Goal: Information Seeking & Learning: Find specific page/section

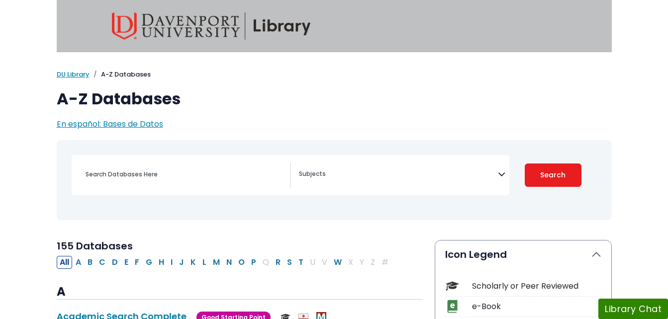
select select "Database Subject Filter"
click at [215, 174] on input "Search database by title or keyword" at bounding box center [185, 174] width 210 height 14
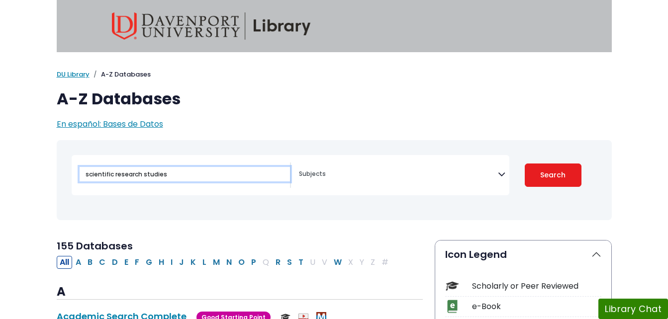
type input "scientific research studies"
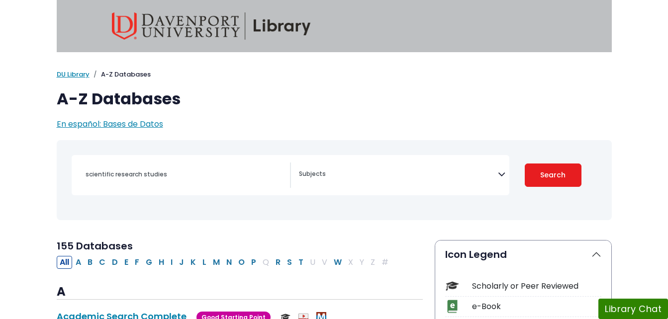
click at [555, 284] on div "Scholarly or Peer Reviewed" at bounding box center [536, 286] width 129 height 12
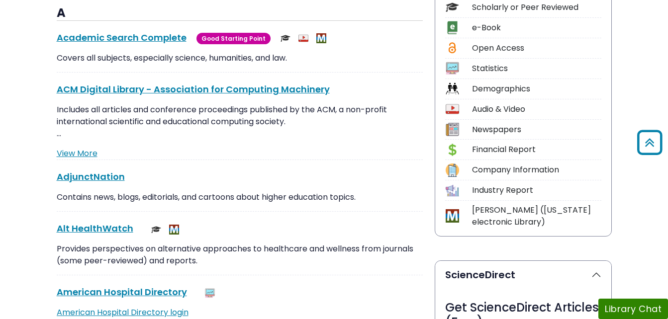
click at [522, 12] on div "Scholarly or Peer Reviewed" at bounding box center [536, 7] width 129 height 12
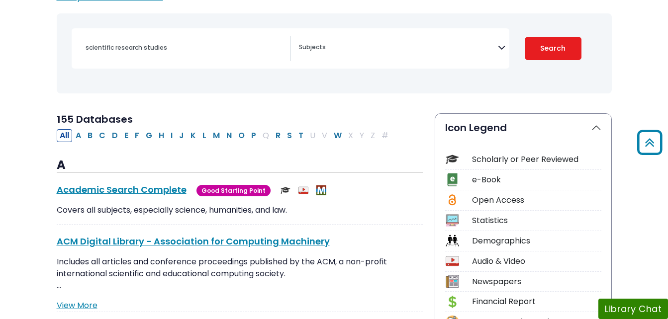
scroll to position [120, 0]
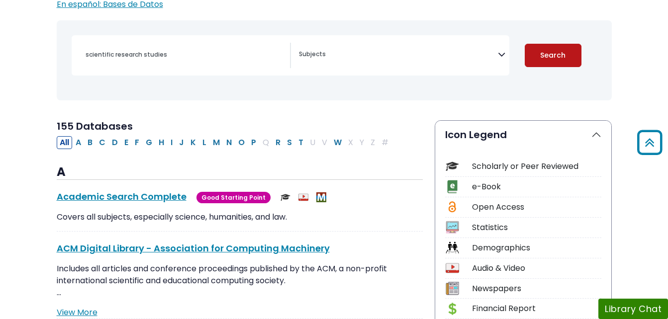
click at [536, 59] on button "Search" at bounding box center [553, 55] width 57 height 23
select select "Database Subject Filter"
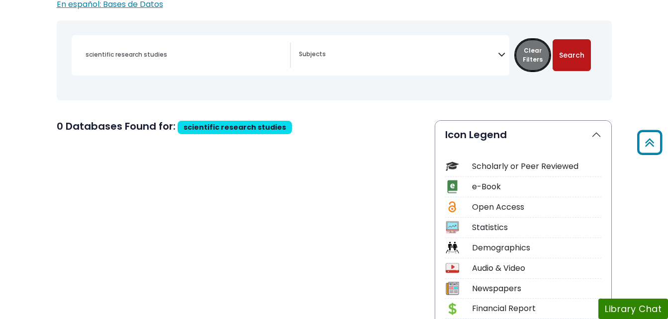
click at [536, 59] on button "Clear Filters" at bounding box center [532, 55] width 35 height 32
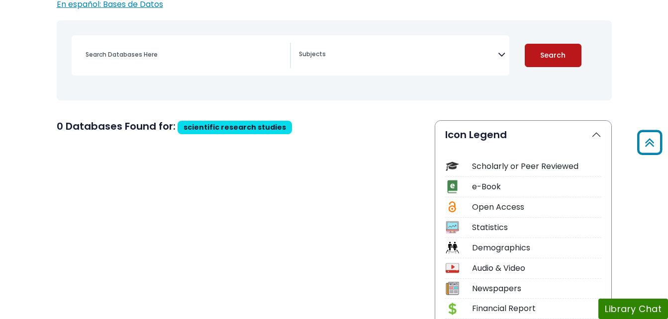
select select "Database Subject Filter"
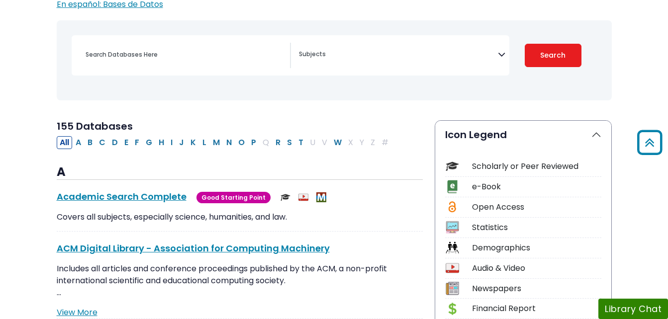
click at [194, 66] on div "Search filters" at bounding box center [185, 55] width 210 height 24
click at [210, 47] on div "Search filters" at bounding box center [185, 55] width 210 height 24
click at [456, 166] on img at bounding box center [451, 166] width 13 height 13
click at [455, 165] on img at bounding box center [451, 166] width 13 height 13
click at [221, 65] on div "Search filters" at bounding box center [185, 55] width 210 height 24
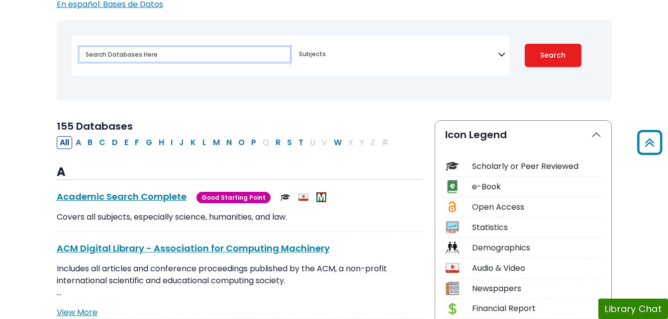
click at [222, 56] on input "Search database by title or keyword" at bounding box center [185, 54] width 210 height 14
type input "scientific research studies"
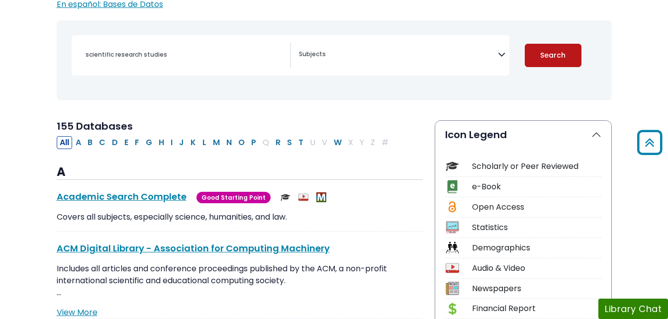
click at [544, 52] on button "Search" at bounding box center [553, 55] width 57 height 23
select select "Database Subject Filter"
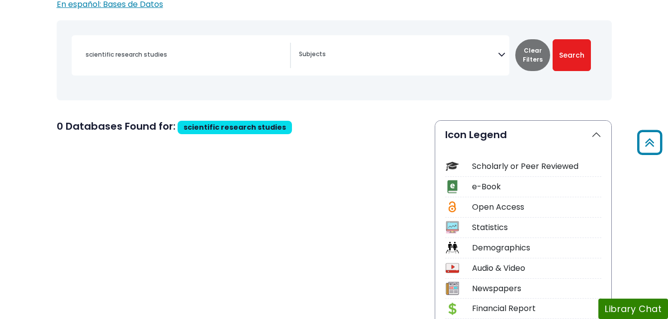
click at [498, 182] on div "e-Book" at bounding box center [536, 187] width 129 height 12
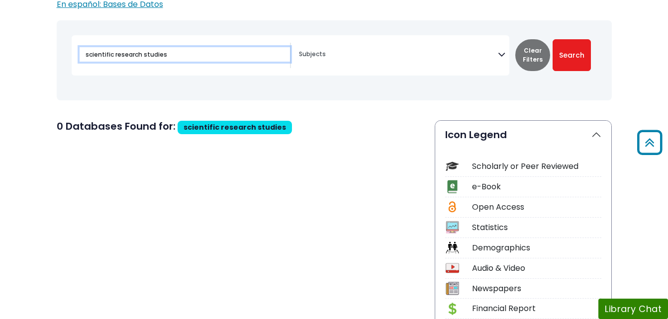
click at [215, 57] on input "scientific research studies" at bounding box center [185, 54] width 210 height 14
type input "scientific research"
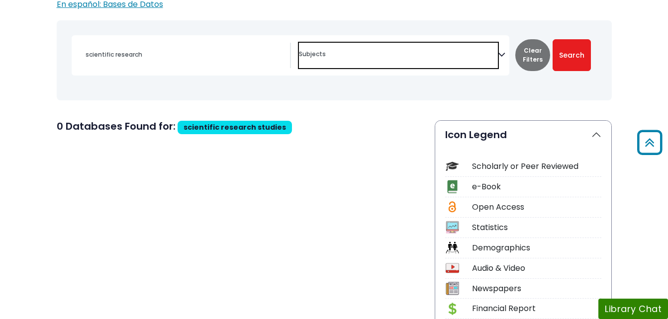
click at [495, 57] on textarea "Search" at bounding box center [398, 55] width 199 height 8
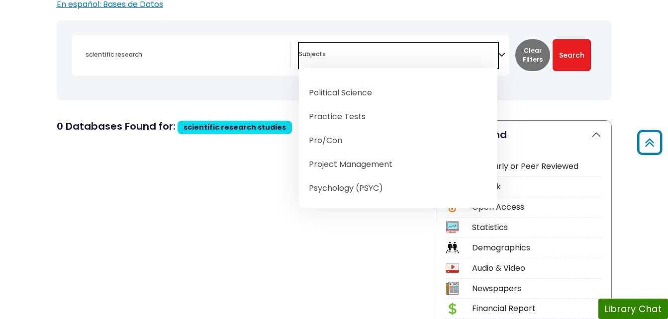
scroll to position [1081, 0]
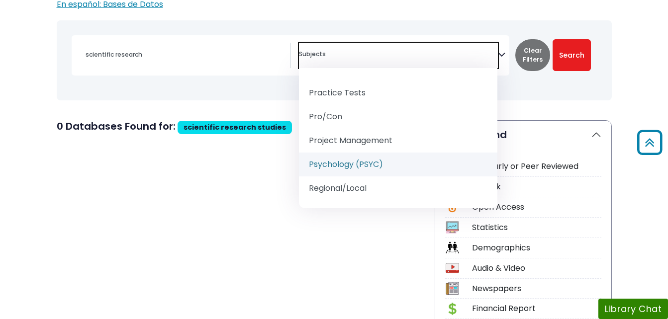
select select "232691"
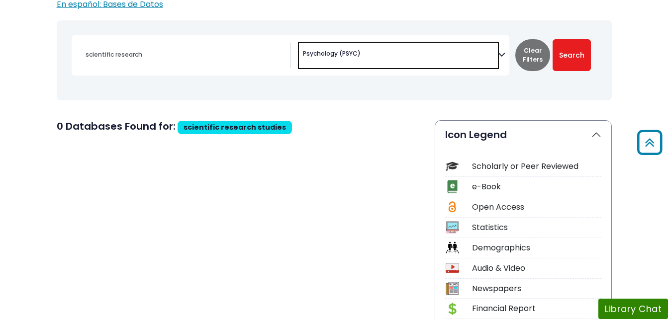
scroll to position [620, 0]
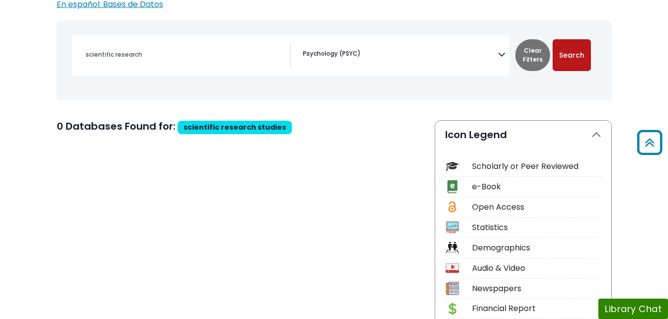
click at [570, 51] on button "Search" at bounding box center [571, 55] width 38 height 32
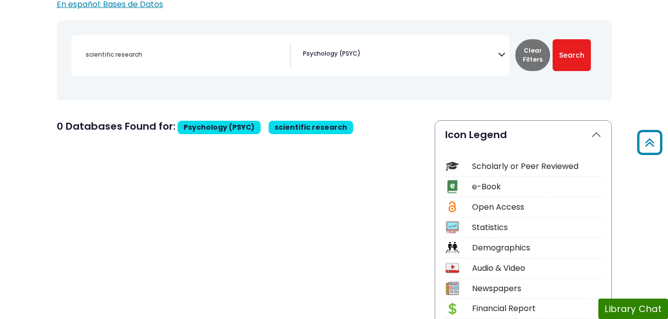
type input "scientific research studies"
select select "Database Subject Filter"
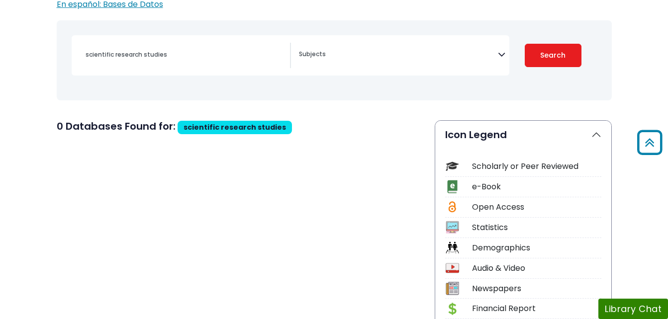
select select "Database Subject Filter"
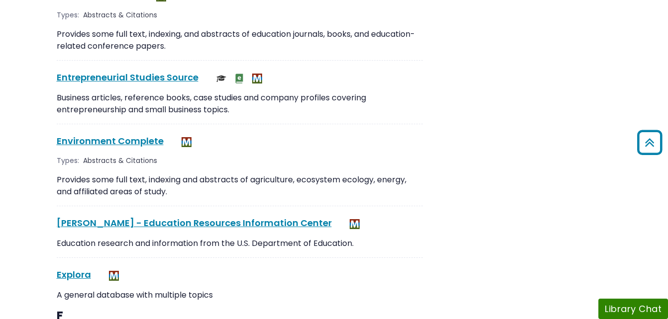
scroll to position [1696, 0]
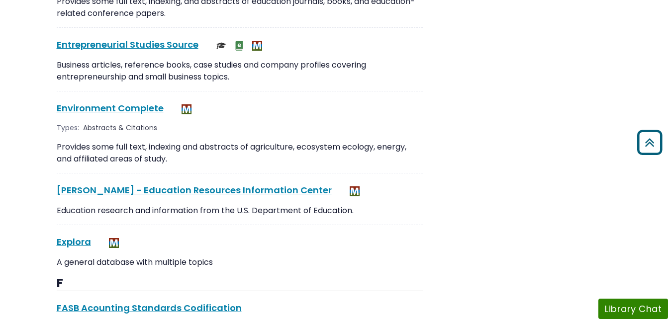
click at [650, 149] on icon "Back to Top" at bounding box center [649, 143] width 32 height 32
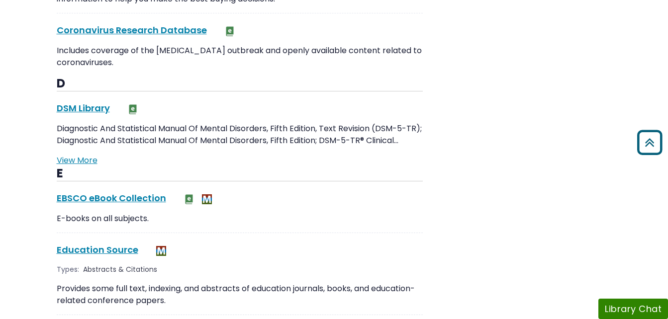
click at [650, 149] on icon "Back to Top" at bounding box center [649, 143] width 32 height 32
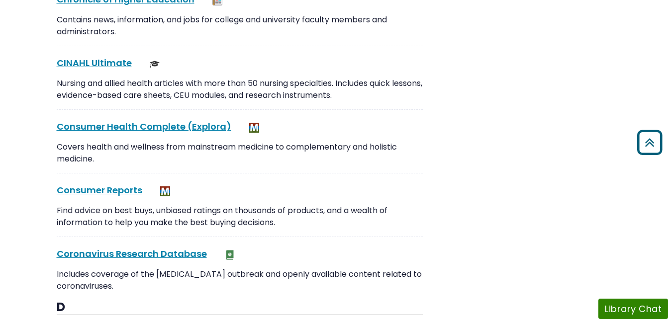
click at [650, 149] on icon "Back to Top" at bounding box center [649, 143] width 32 height 32
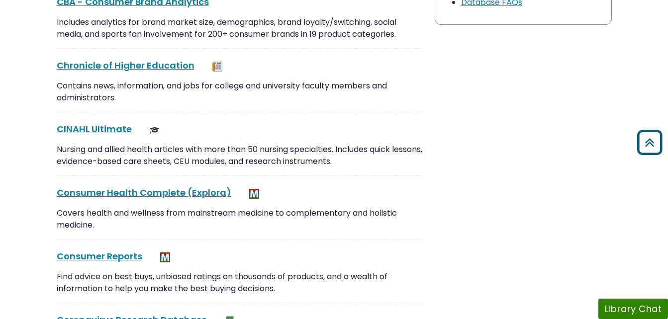
click at [650, 150] on icon "Back to Top" at bounding box center [649, 143] width 32 height 32
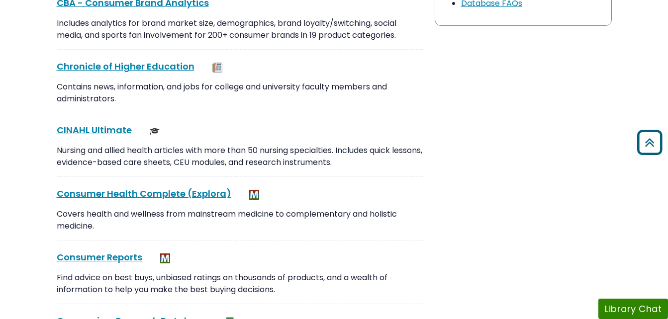
click at [650, 150] on icon "Back to Top" at bounding box center [649, 143] width 32 height 32
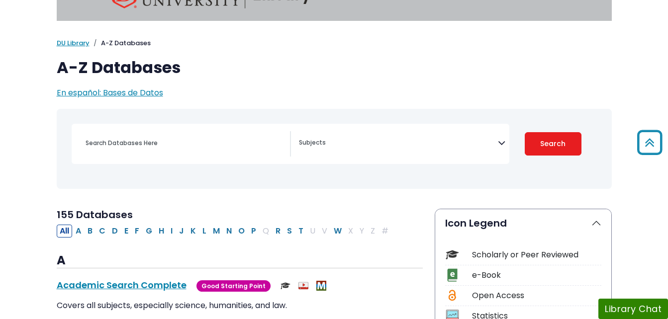
scroll to position [0, 0]
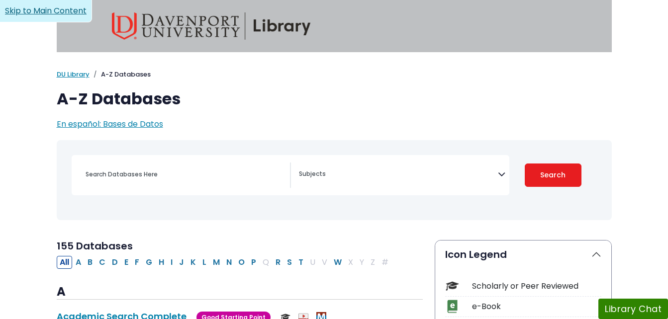
click at [43, 2] on link "Skip to Main Content" at bounding box center [46, 11] width 92 height 22
click at [175, 163] on div "Search filters" at bounding box center [185, 175] width 210 height 24
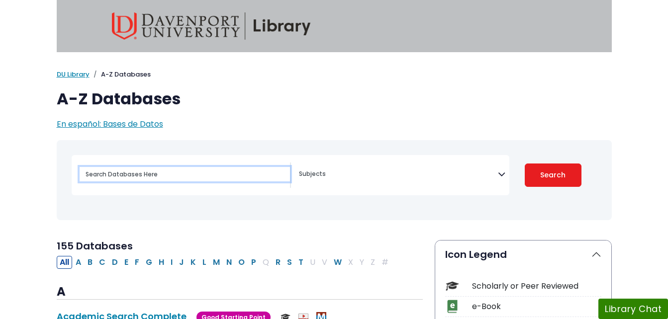
click at [179, 177] on input "Search database by title or keyword" at bounding box center [185, 174] width 210 height 14
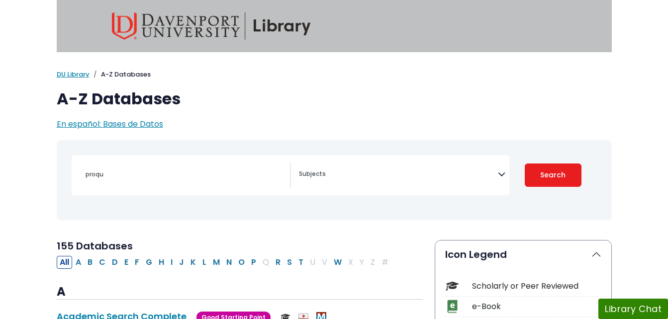
click at [242, 124] on p "En español: Bases de Datos" at bounding box center [334, 124] width 555 height 12
click at [228, 166] on div "proqu" at bounding box center [185, 175] width 210 height 24
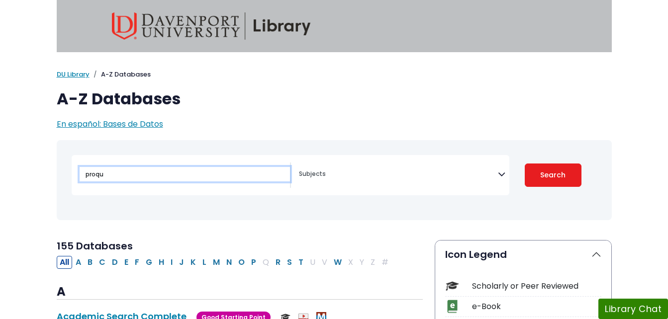
click at [210, 175] on input "proqu" at bounding box center [185, 174] width 210 height 14
type input "proquest all"
click at [525, 164] on button "Search" at bounding box center [553, 175] width 57 height 23
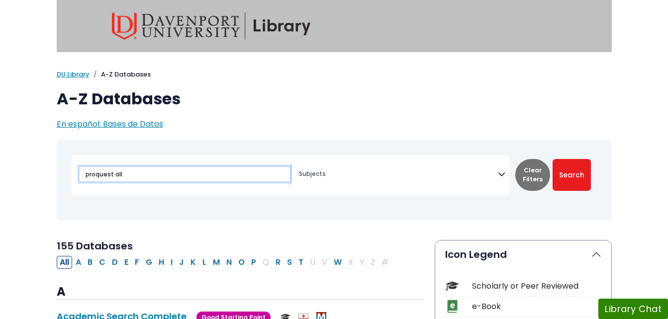
select select "Database Subject Filter"
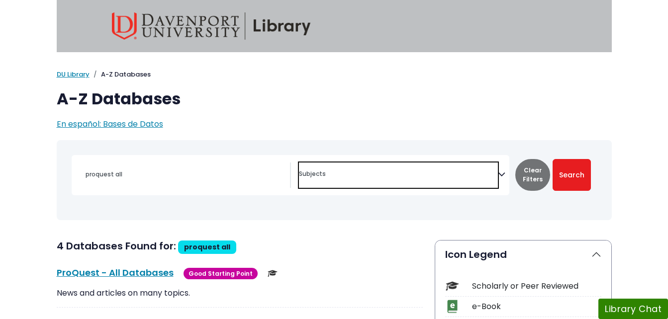
click at [342, 174] on textarea "Search" at bounding box center [398, 175] width 199 height 8
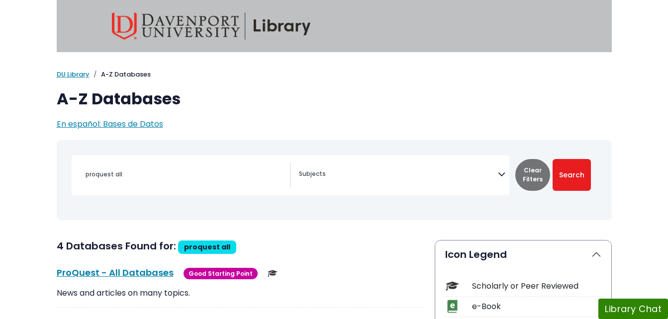
click at [256, 209] on div "proquest all Biology" at bounding box center [334, 180] width 543 height 72
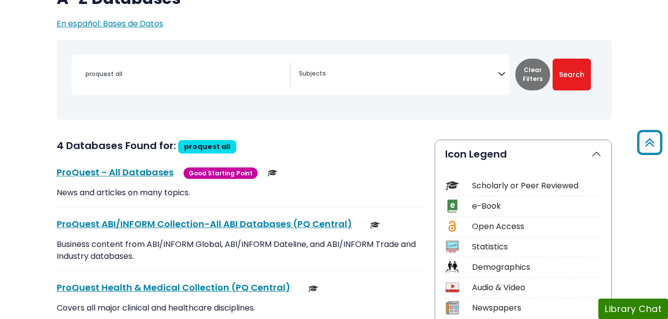
scroll to position [99, 0]
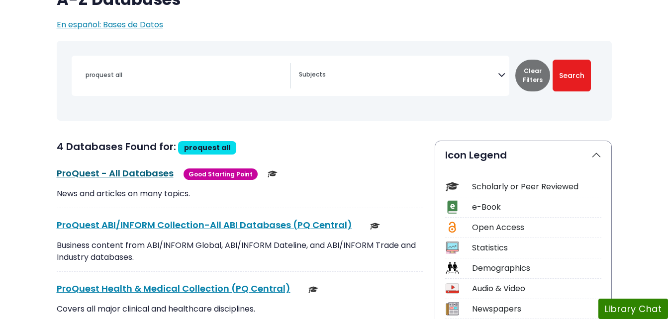
click at [148, 172] on link "ProQuest - All Databases This link opens in a new window" at bounding box center [115, 173] width 117 height 12
